Goal: Information Seeking & Learning: Learn about a topic

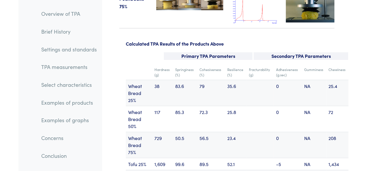
scroll to position [7609, 0]
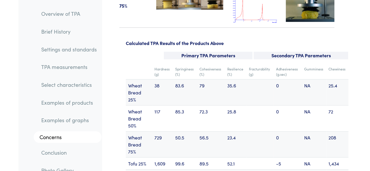
scroll to position [7580, 0]
